Goal: Task Accomplishment & Management: Manage account settings

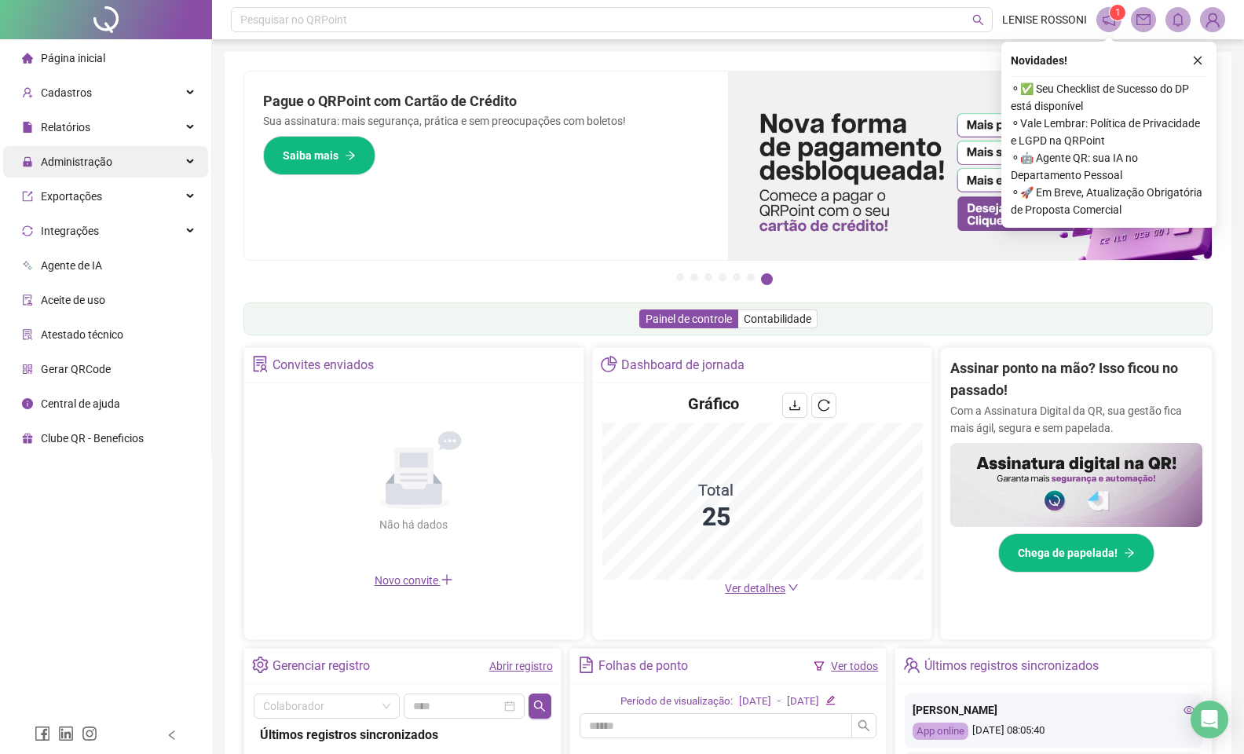
click at [177, 166] on div "Administração" at bounding box center [105, 161] width 205 height 31
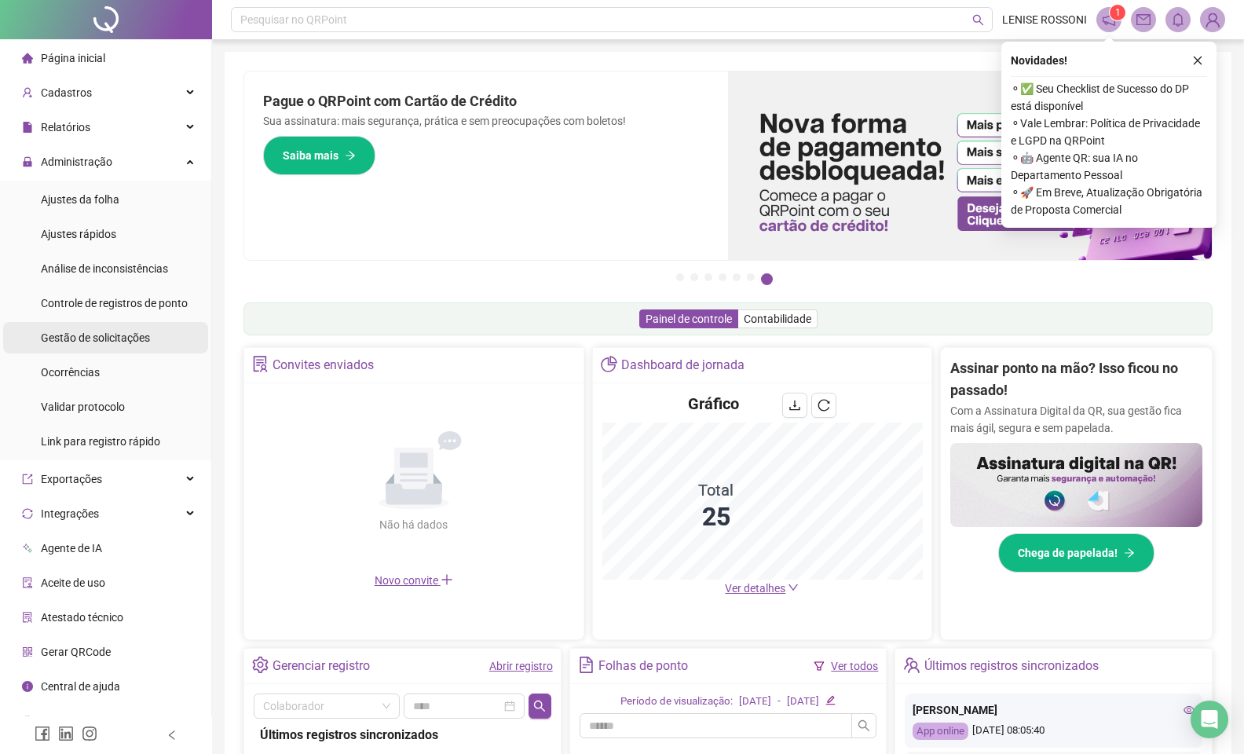
click at [137, 333] on span "Gestão de solicitações" at bounding box center [95, 337] width 109 height 13
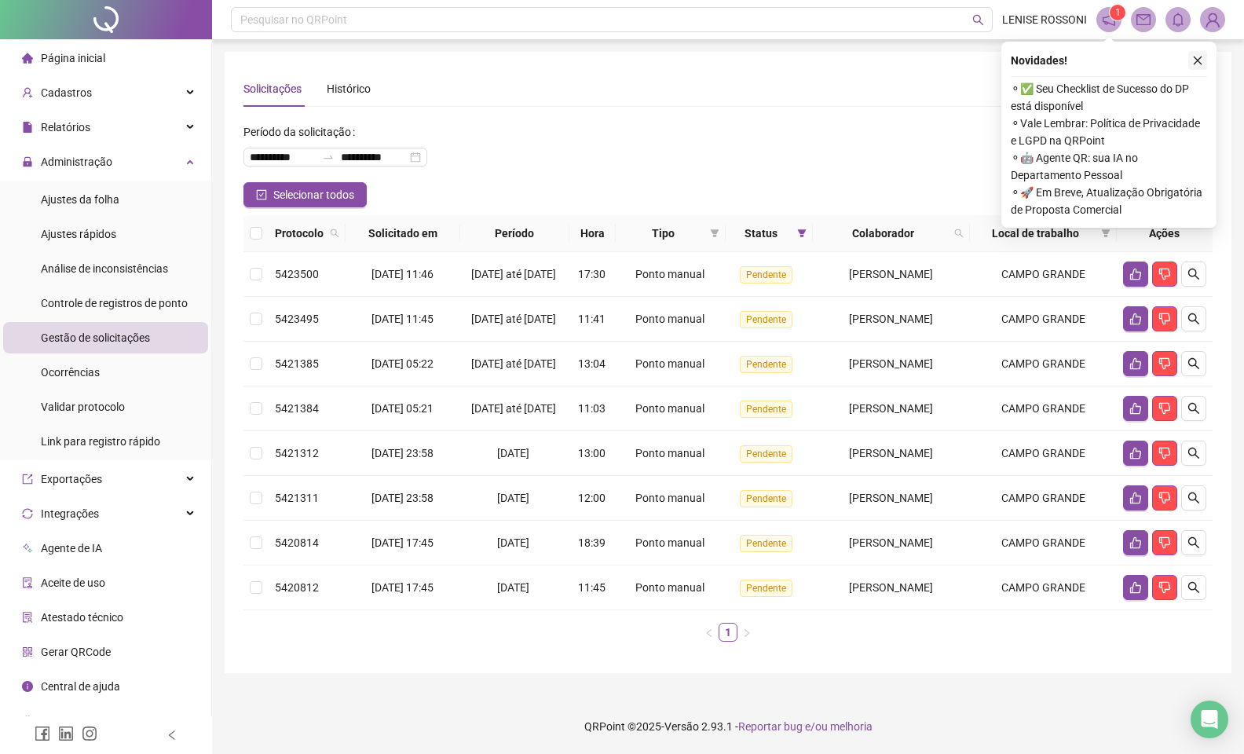
click at [1194, 62] on icon "close" at bounding box center [1197, 60] width 11 height 11
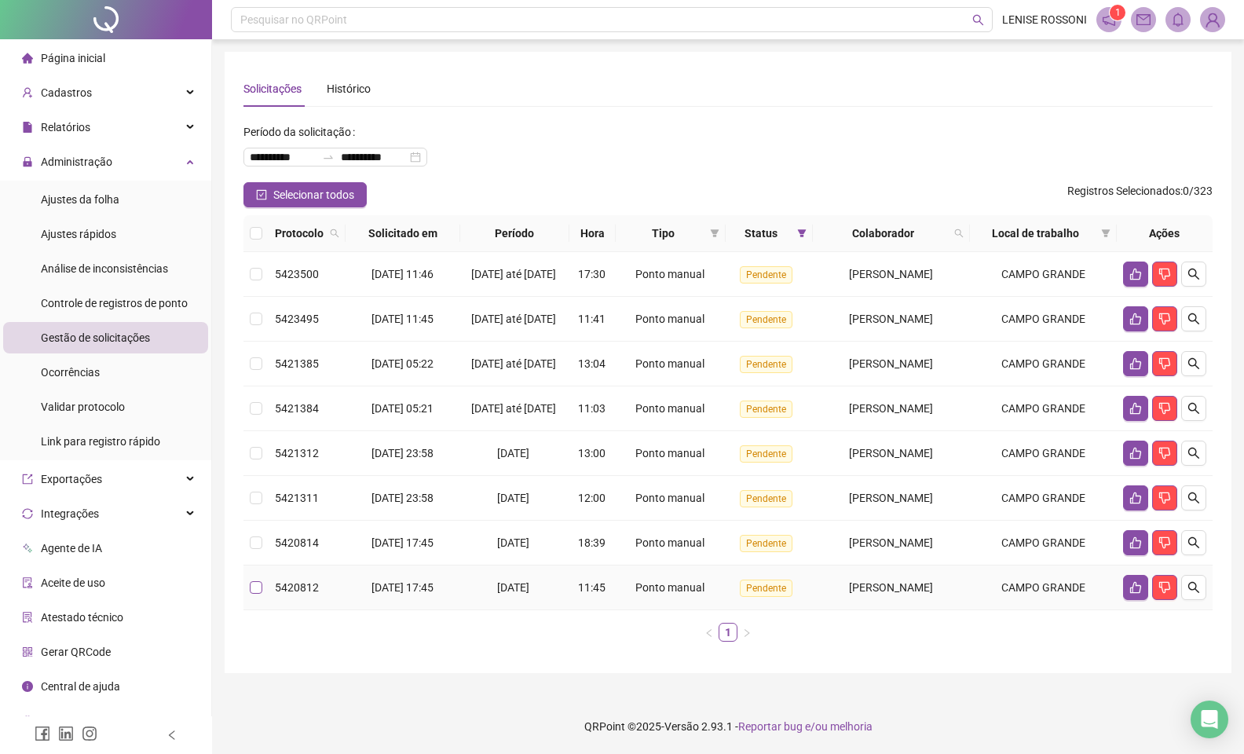
click at [259, 594] on span at bounding box center [256, 587] width 13 height 13
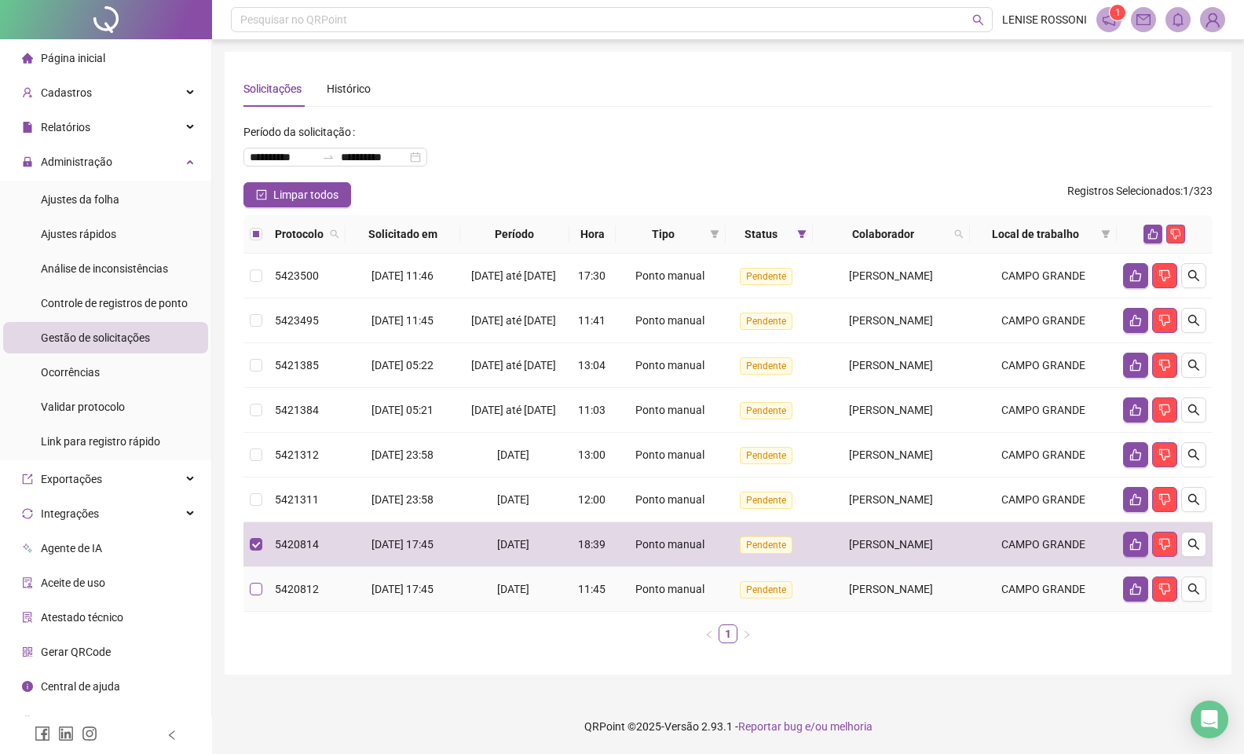
click at [258, 597] on label at bounding box center [256, 588] width 13 height 17
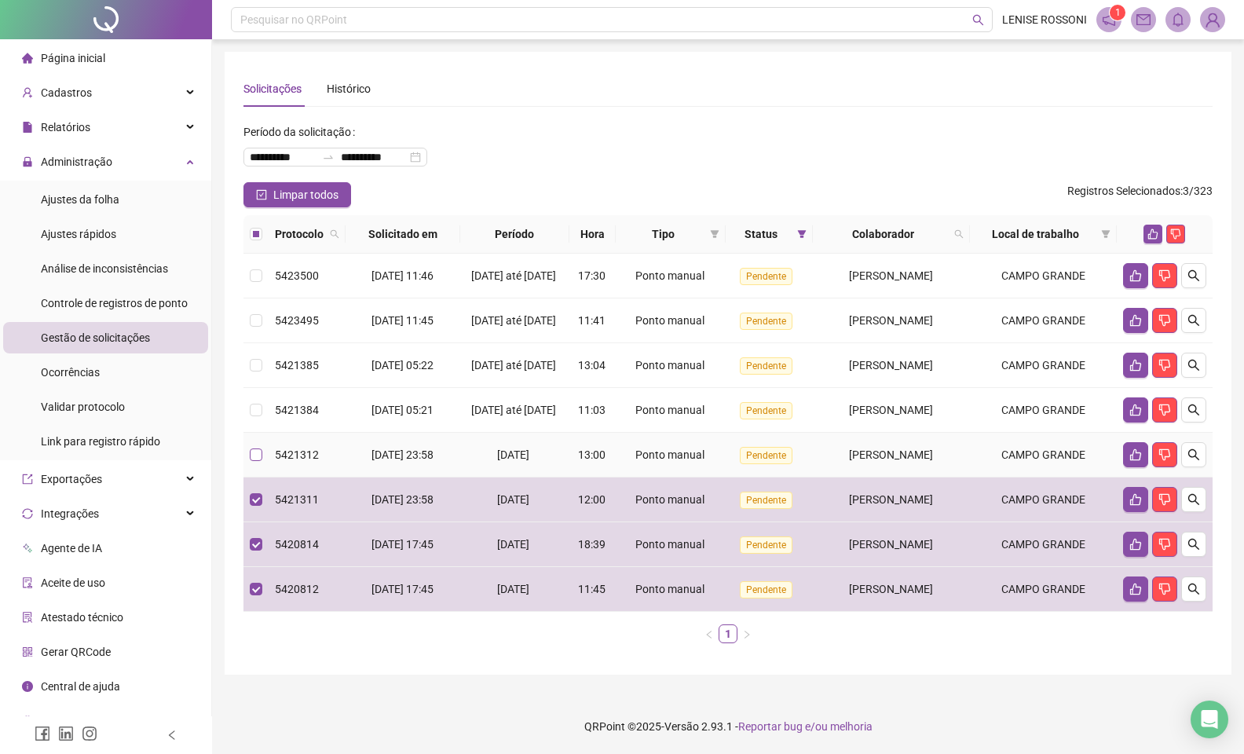
click at [259, 463] on label at bounding box center [256, 454] width 13 height 17
click at [255, 463] on label at bounding box center [256, 454] width 13 height 17
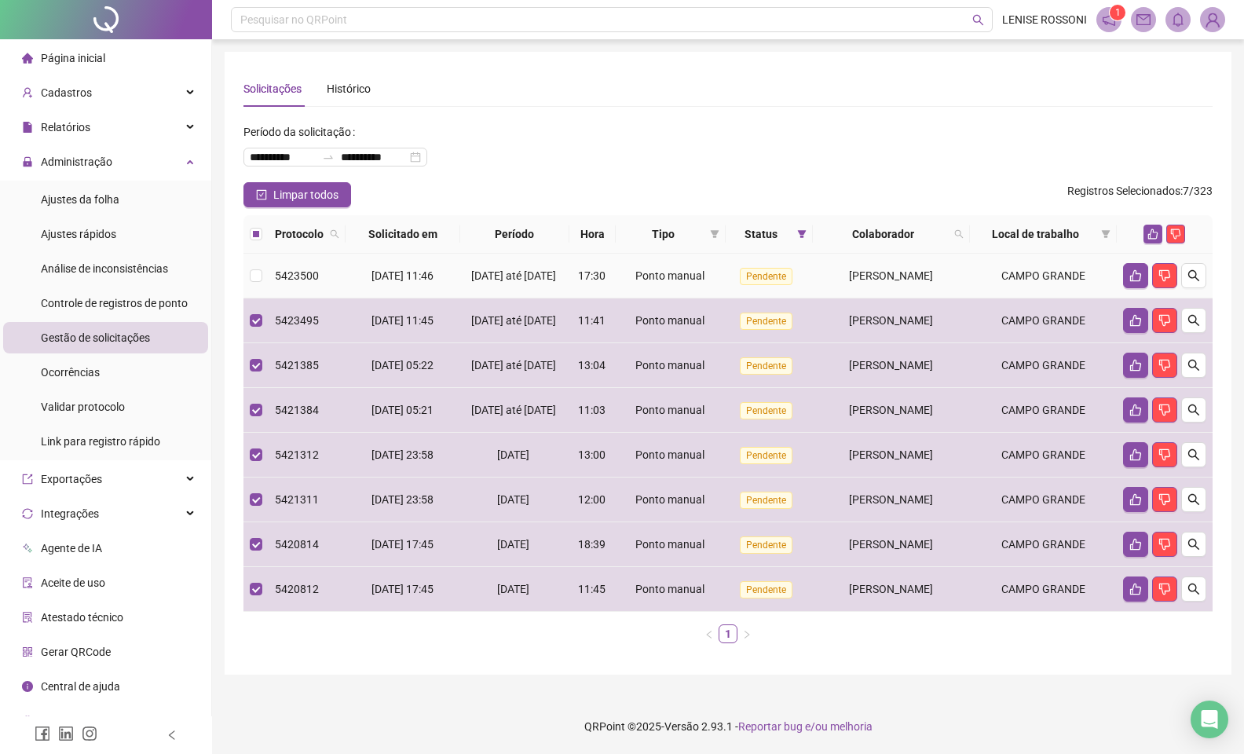
click at [248, 277] on td at bounding box center [255, 276] width 25 height 45
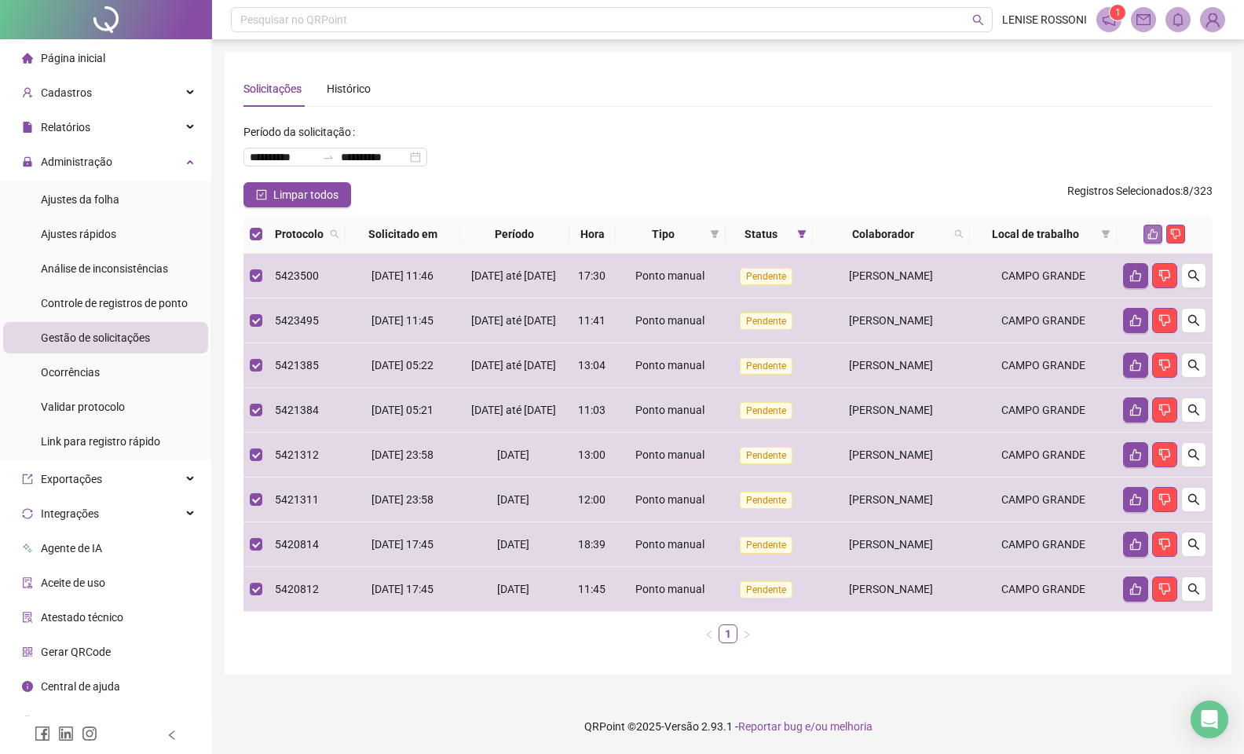
click at [1159, 232] on button "button" at bounding box center [1152, 234] width 19 height 19
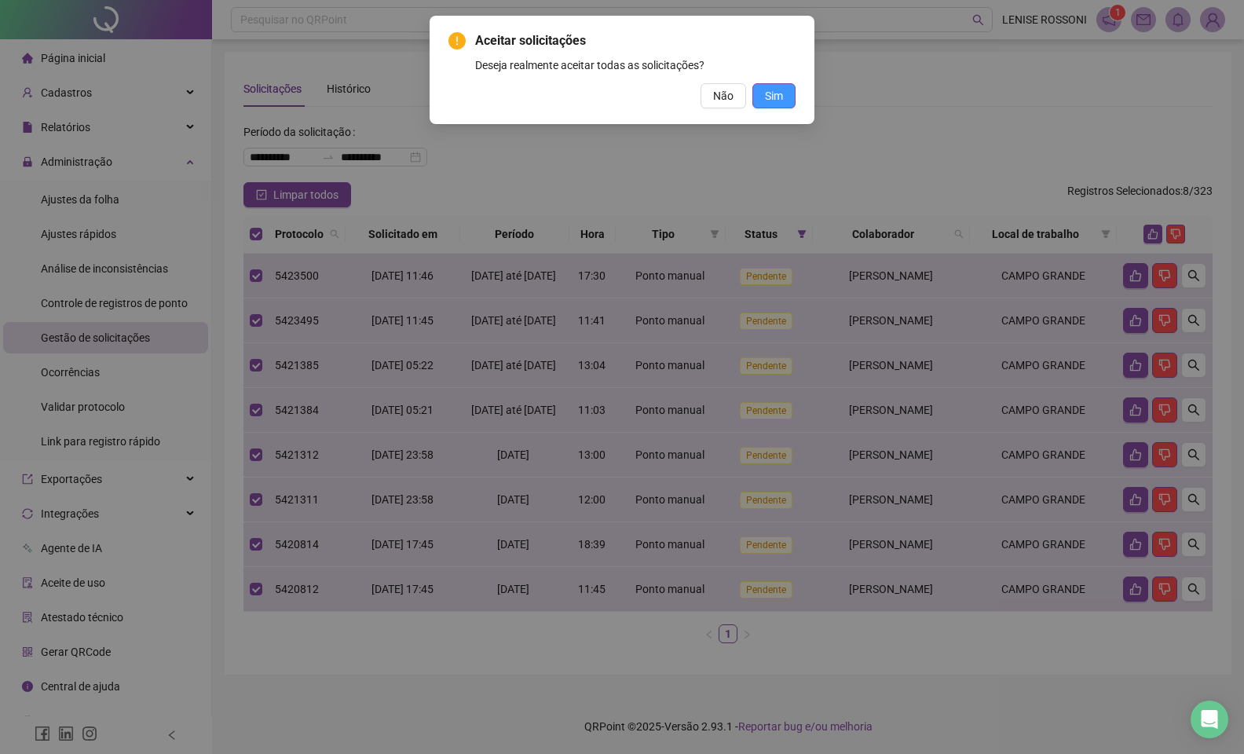
click at [771, 100] on span "Sim" at bounding box center [774, 95] width 18 height 17
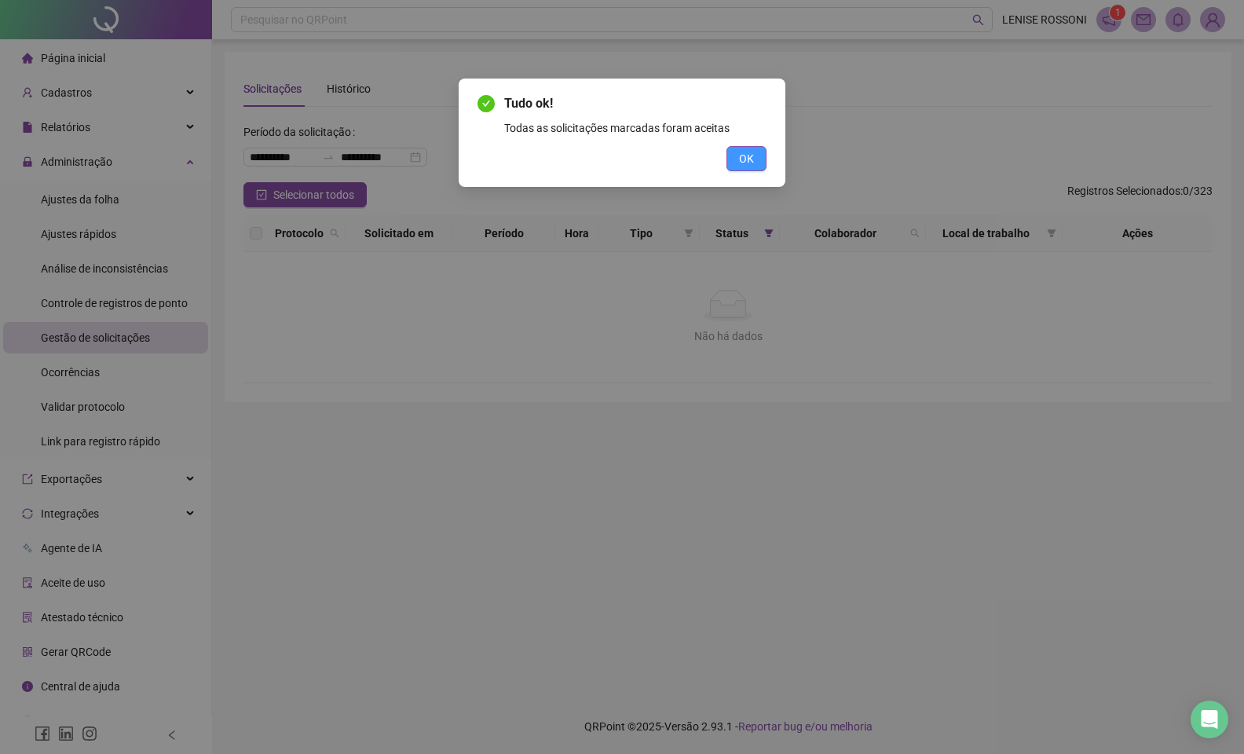
click at [740, 163] on span "OK" at bounding box center [746, 158] width 15 height 17
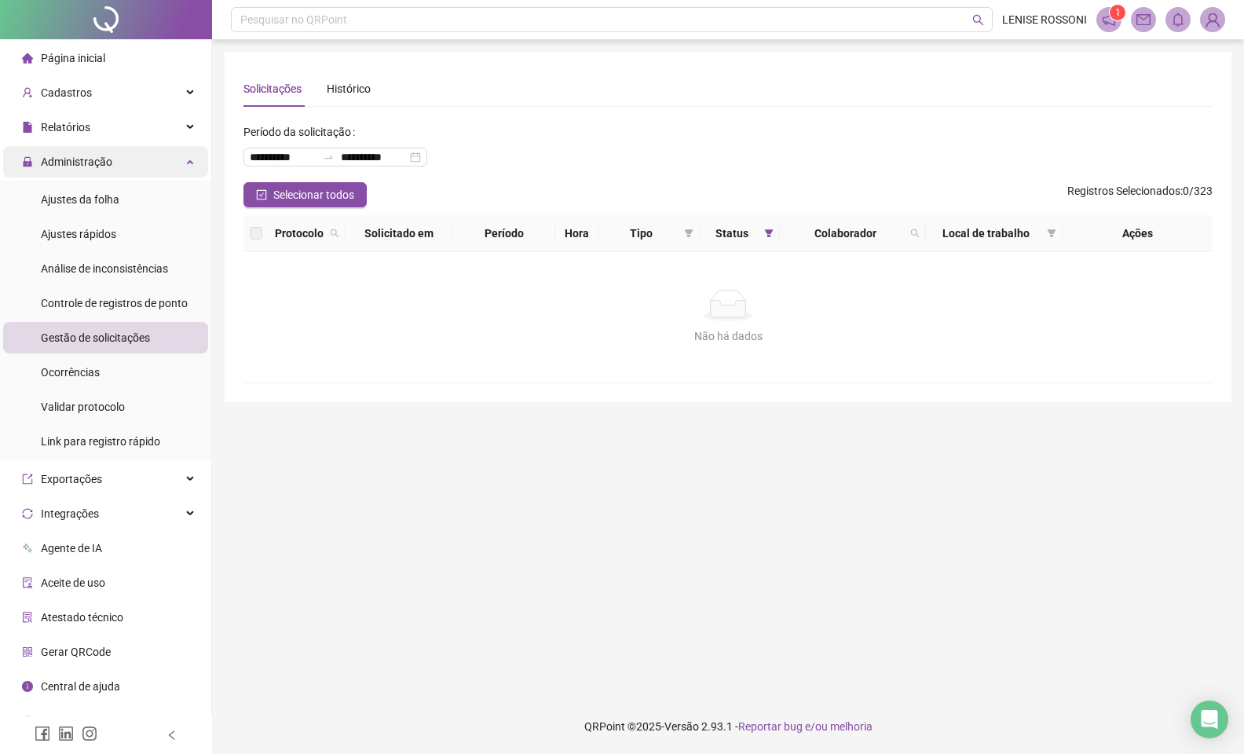
click at [150, 165] on div "Administração" at bounding box center [105, 161] width 205 height 31
